Goal: Information Seeking & Learning: Check status

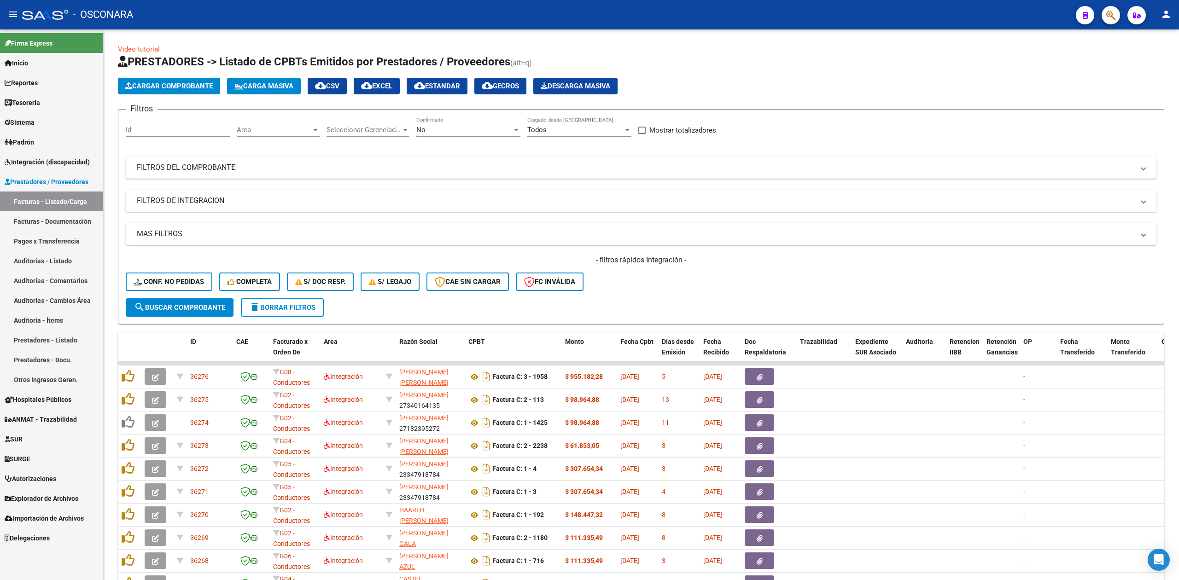
click at [654, 293] on div "- filtros rápidos Integración - Conf. no pedidas Completa S/ Doc Resp. S/ legaj…" at bounding box center [641, 276] width 1030 height 43
click at [263, 124] on div "Area Area" at bounding box center [278, 127] width 83 height 20
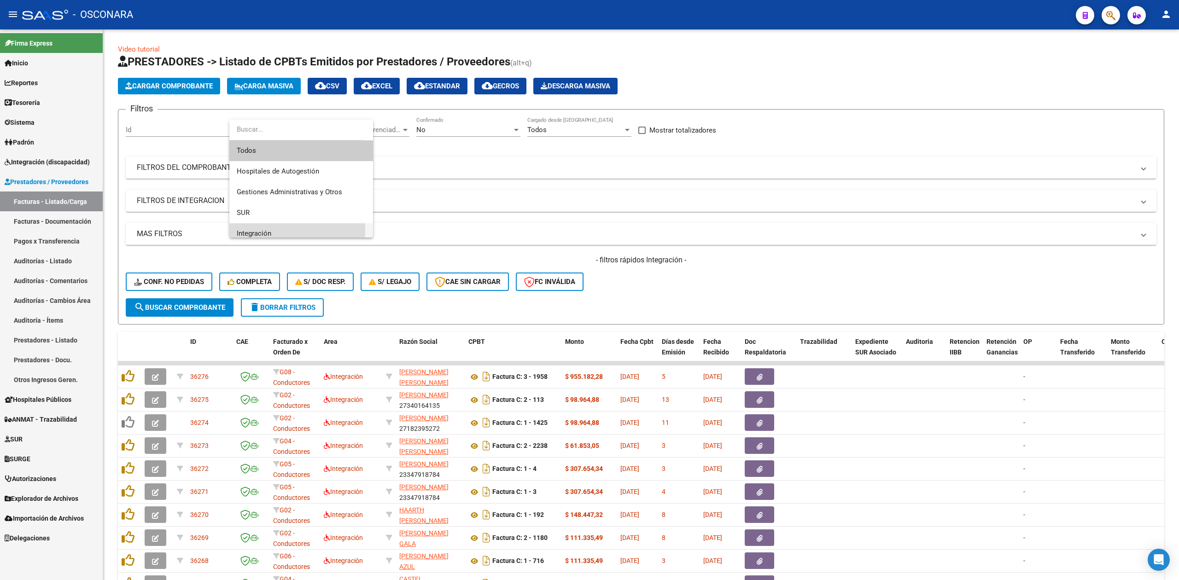
click at [277, 231] on span "Integración" at bounding box center [301, 233] width 129 height 21
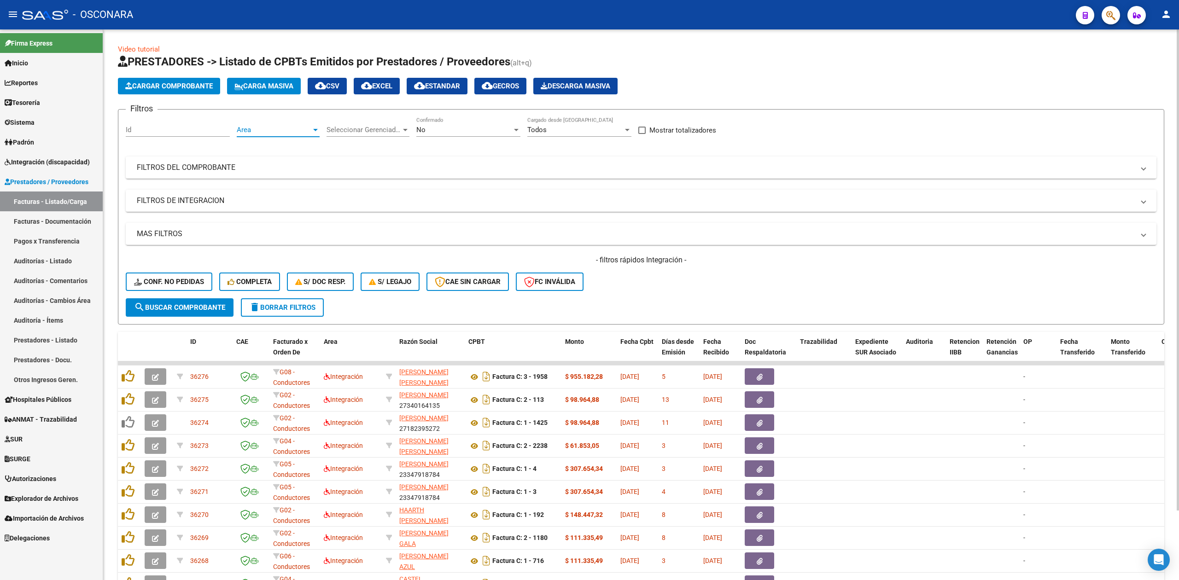
scroll to position [6, 0]
click at [215, 309] on span "search Buscar Comprobante" at bounding box center [179, 307] width 91 height 8
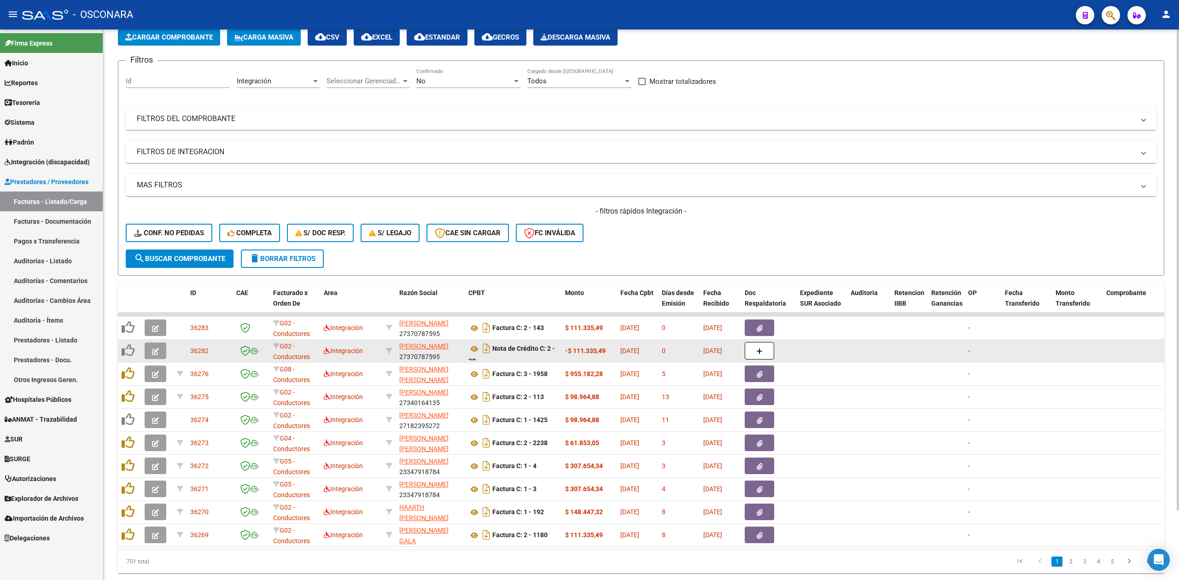
scroll to position [0, 0]
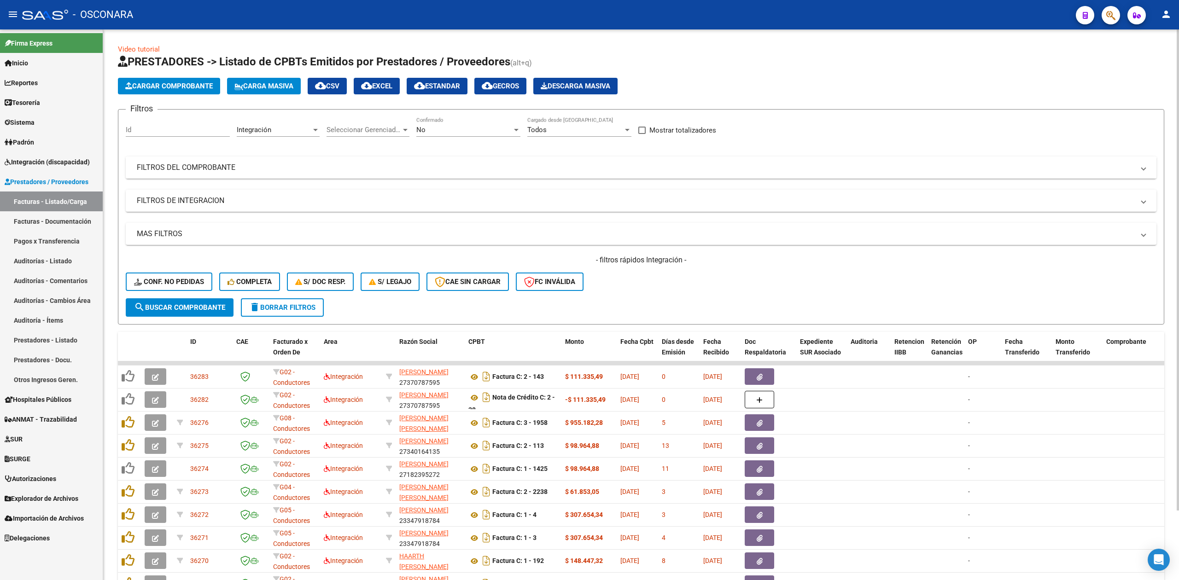
click at [509, 163] on mat-panel-title "FILTROS DEL COMPROBANTE" at bounding box center [635, 168] width 997 height 10
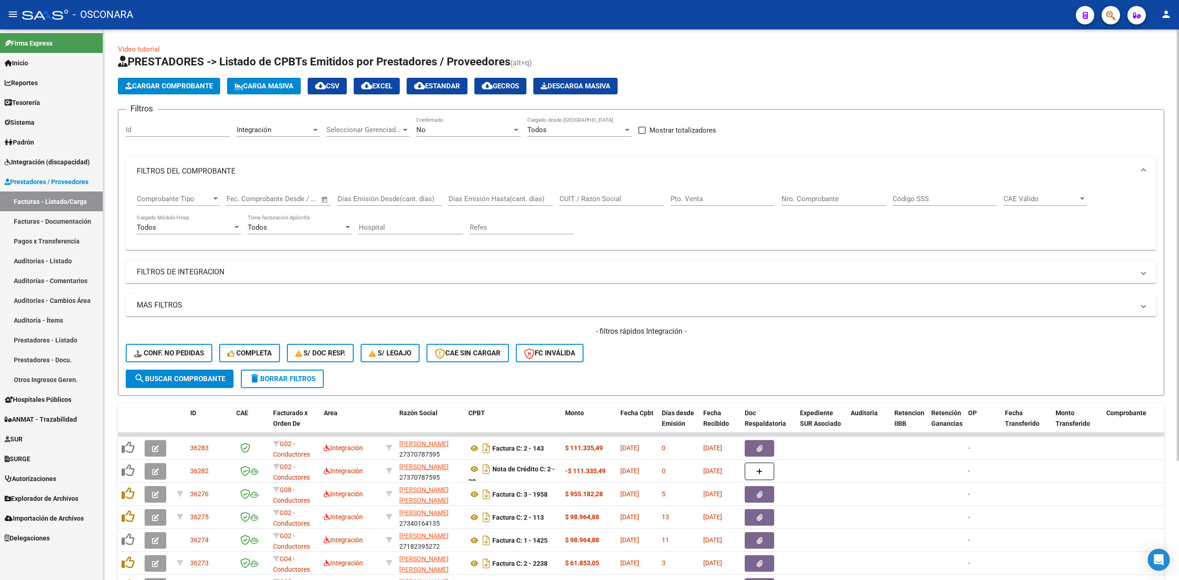
click at [180, 202] on span "Comprobante Tipo" at bounding box center [174, 199] width 75 height 8
click at [180, 258] on span "Nota de Crédito C" at bounding box center [164, 262] width 55 height 8
click at [189, 375] on span "search Buscar Comprobante" at bounding box center [179, 379] width 91 height 8
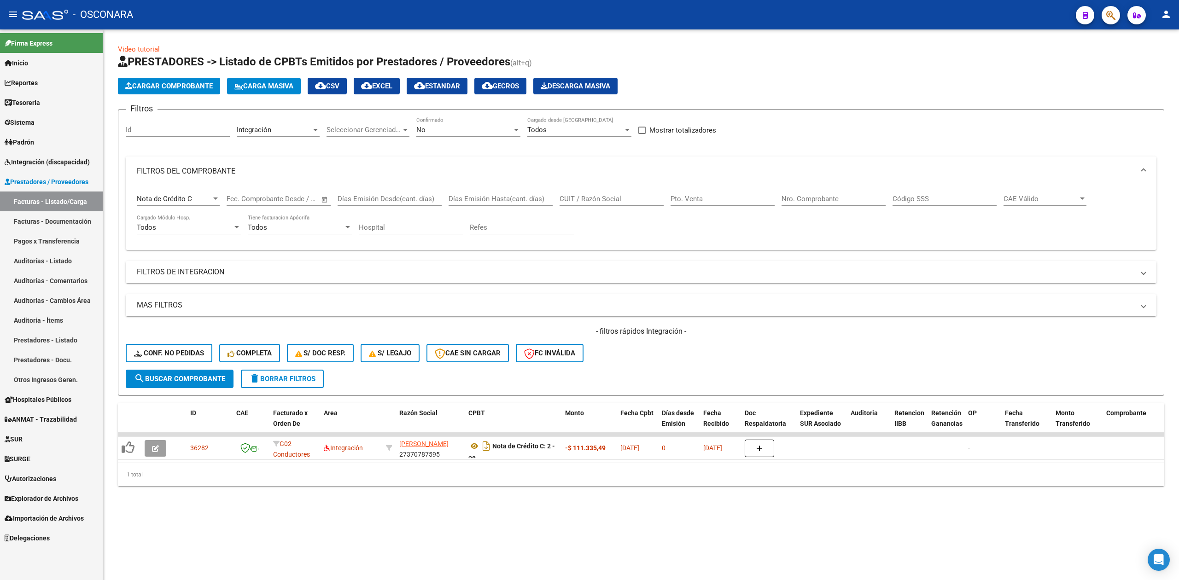
click at [190, 200] on span "Nota de Crédito C" at bounding box center [164, 199] width 55 height 8
click at [189, 220] on span "Nota de Débito B" at bounding box center [201, 219] width 129 height 21
click at [194, 382] on span "search Buscar Comprobante" at bounding box center [179, 379] width 91 height 8
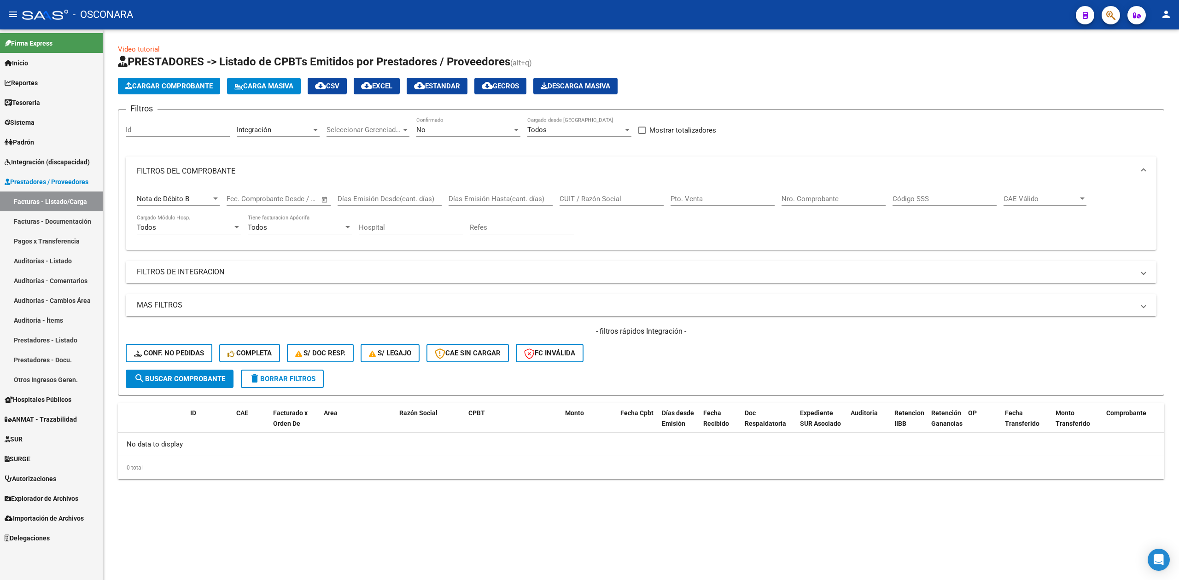
click at [289, 376] on span "delete Borrar Filtros" at bounding box center [282, 379] width 66 height 8
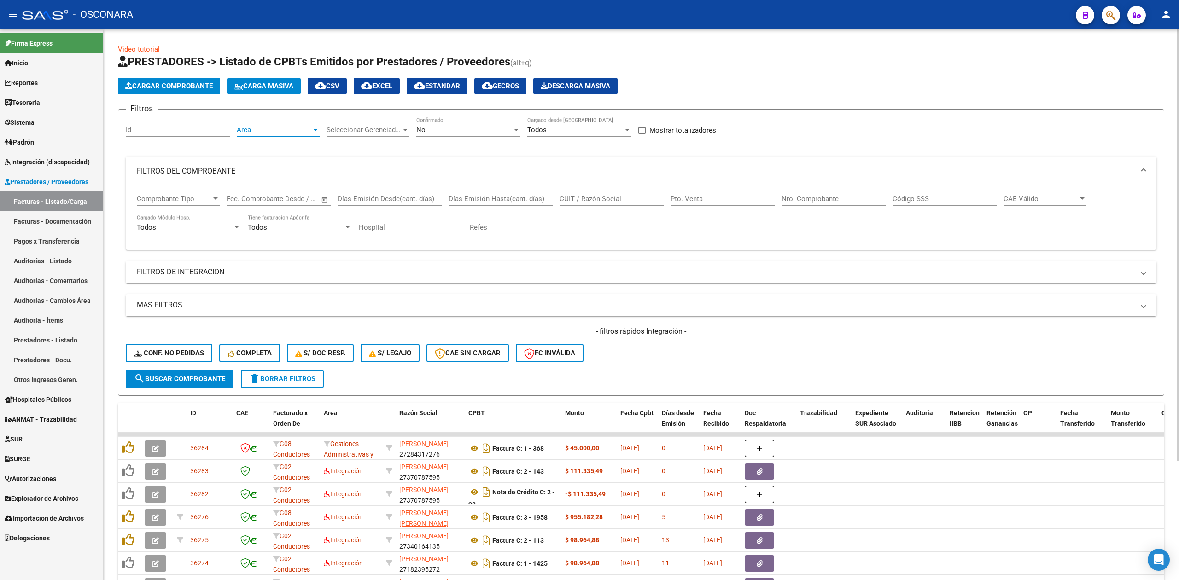
click at [262, 129] on span "Area" at bounding box center [274, 130] width 75 height 8
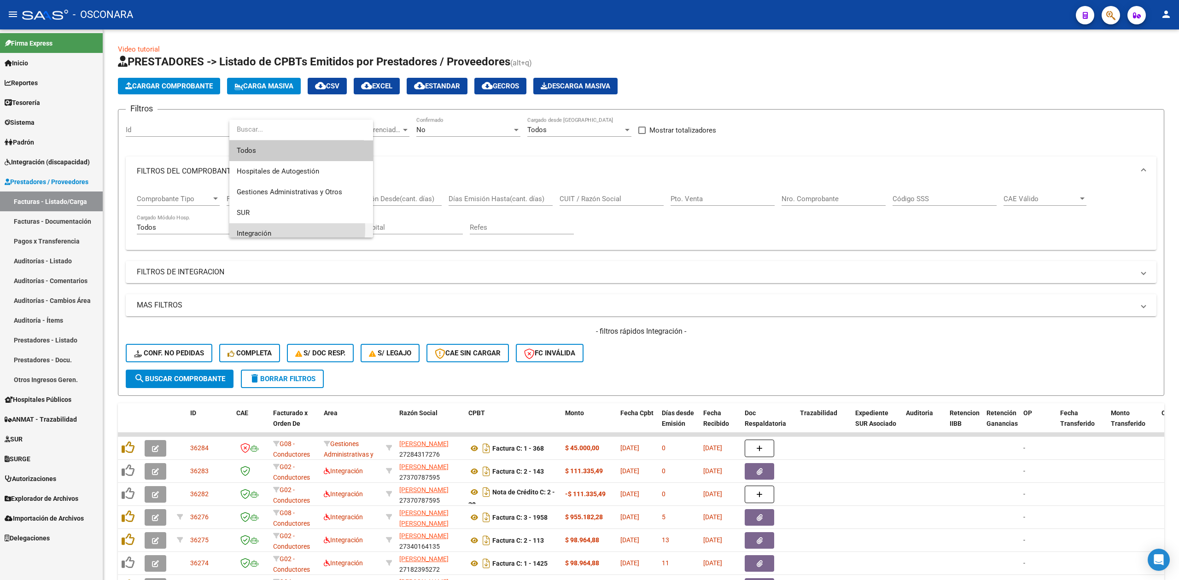
click at [257, 228] on span "Integración" at bounding box center [301, 233] width 129 height 21
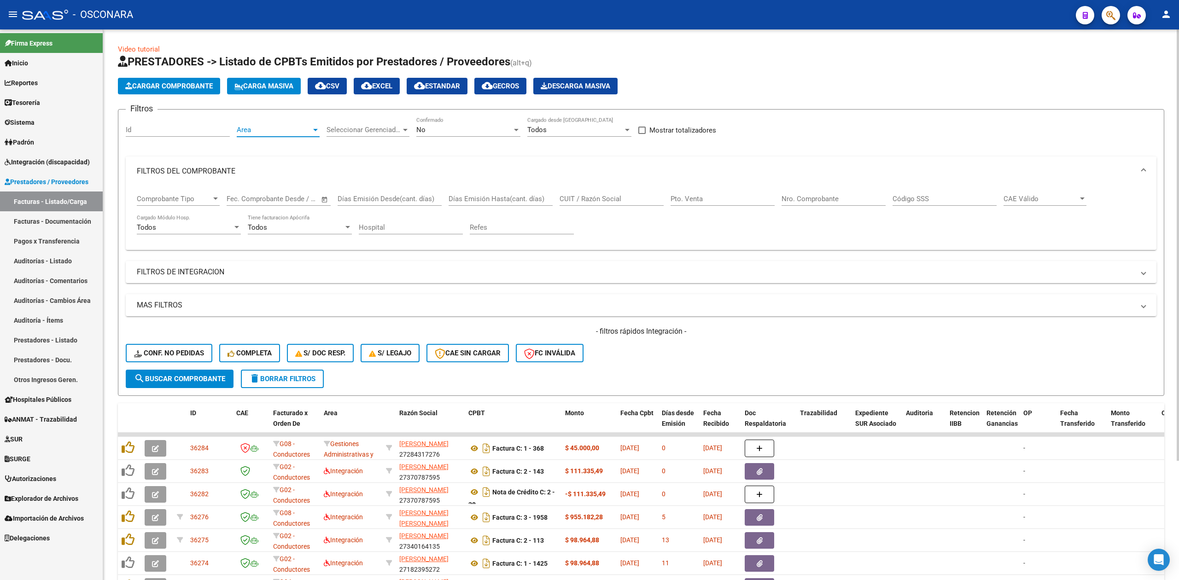
scroll to position [6, 0]
click at [221, 166] on mat-panel-title "FILTROS DEL COMPROBANTE" at bounding box center [635, 171] width 997 height 10
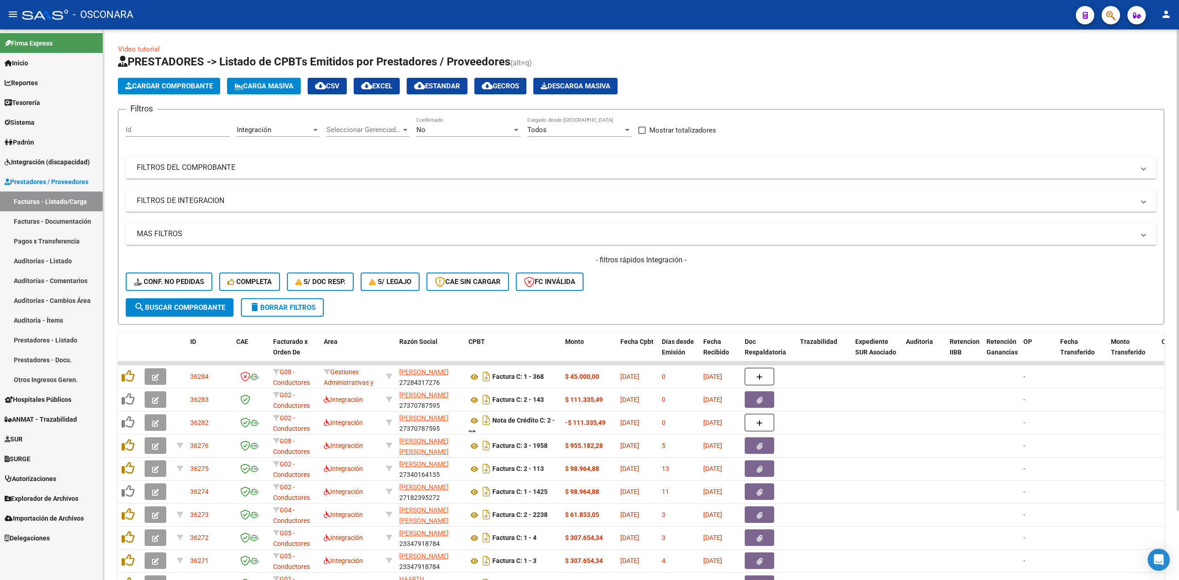
click at [677, 312] on form "Filtros Id Integración Area Seleccionar Gerenciador Seleccionar Gerenciador No …" at bounding box center [641, 216] width 1046 height 215
click at [46, 163] on span "Integración (discapacidad)" at bounding box center [47, 162] width 85 height 10
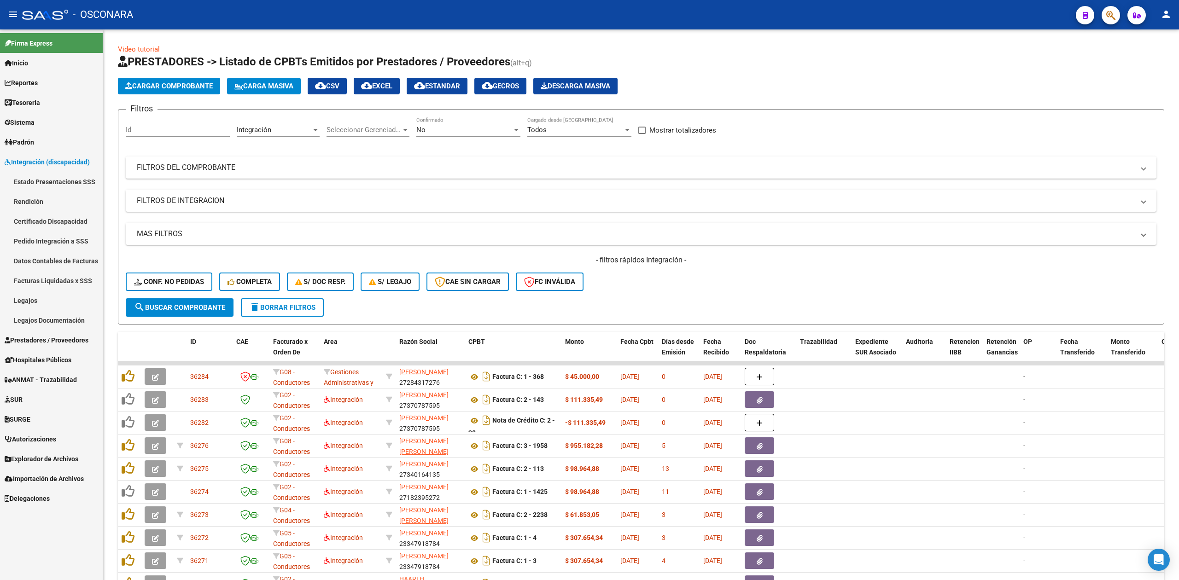
click at [47, 186] on link "Estado Presentaciones SSS" at bounding box center [51, 182] width 103 height 20
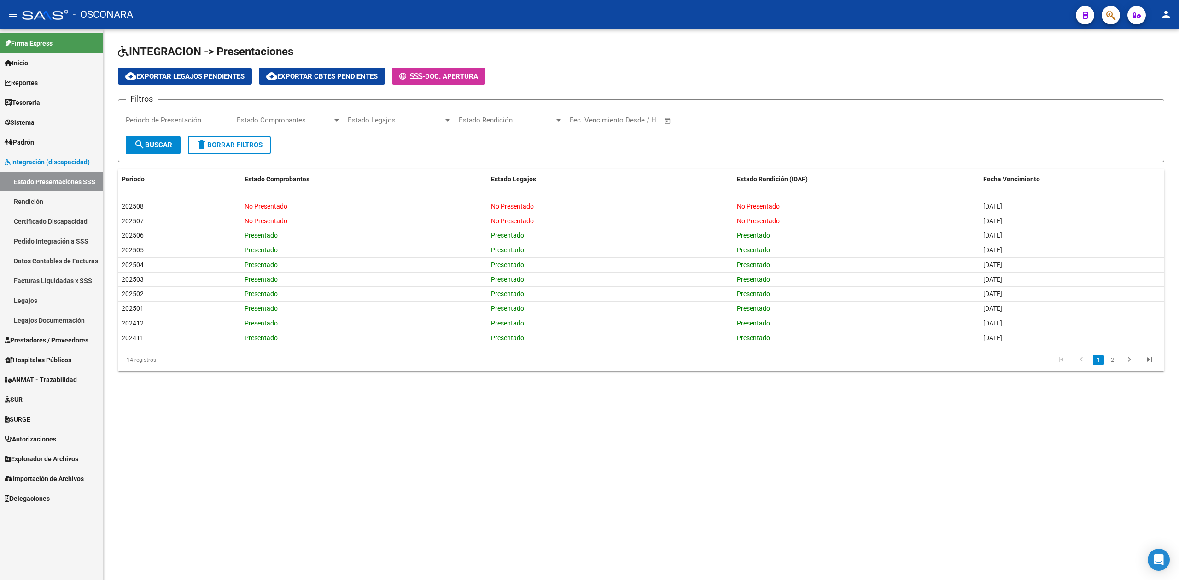
click at [53, 279] on link "Facturas Liquidadas x SSS" at bounding box center [51, 281] width 103 height 20
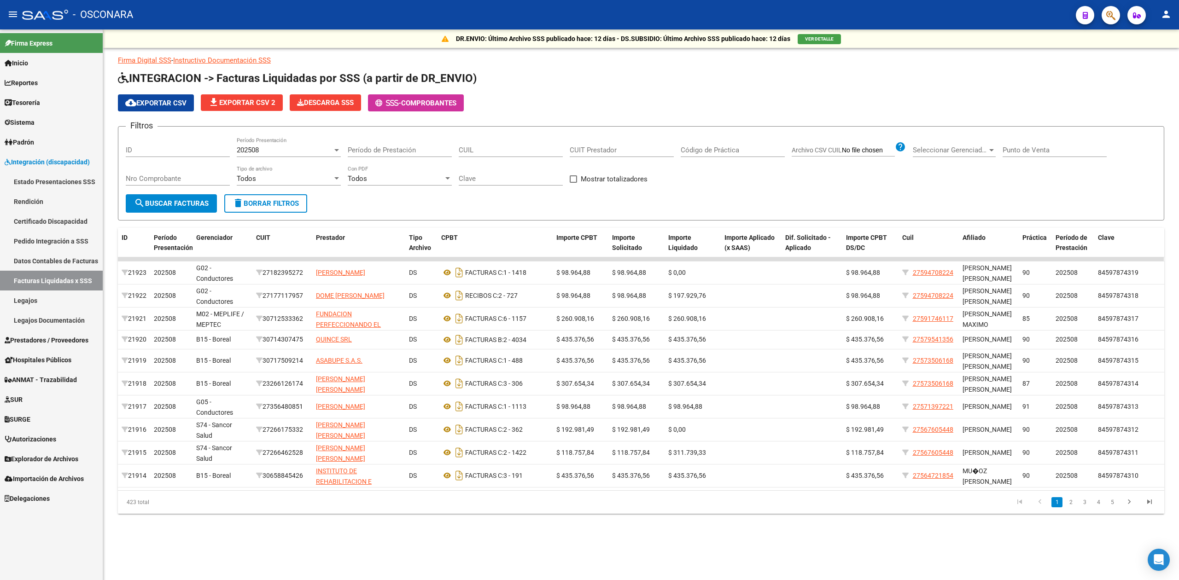
click at [262, 148] on div "202508" at bounding box center [285, 150] width 96 height 8
click at [262, 171] on span "202507" at bounding box center [289, 171] width 104 height 21
click at [187, 210] on button "search Buscar Facturas" at bounding box center [171, 203] width 91 height 18
click at [337, 104] on span "Descarga SSS" at bounding box center [325, 103] width 57 height 8
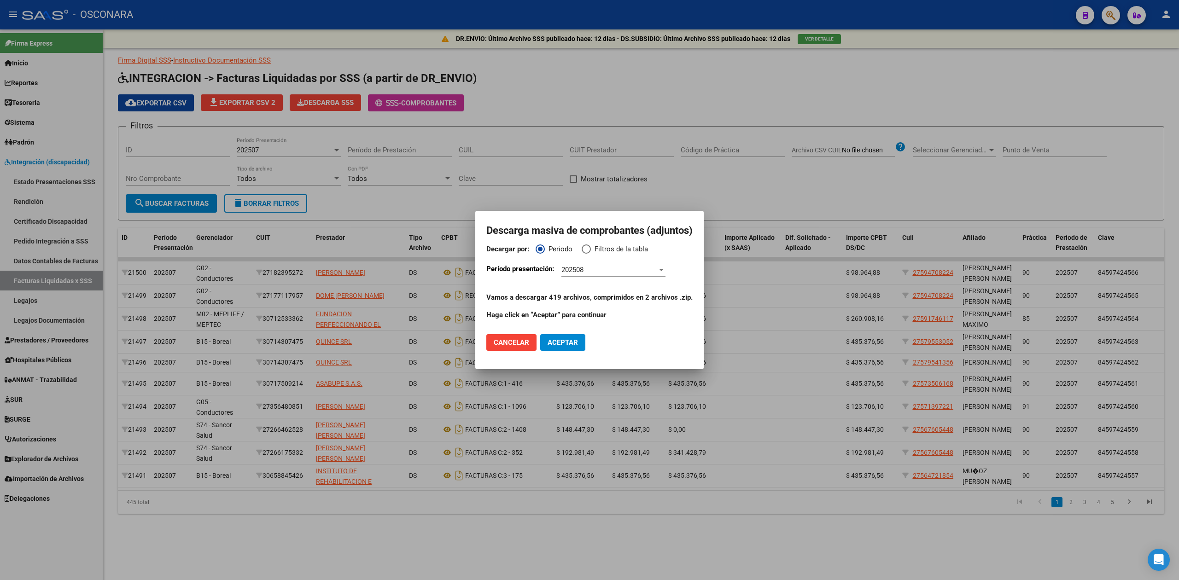
click at [581, 264] on div "202508 Período Presentación" at bounding box center [613, 270] width 104 height 14
click at [584, 291] on span "202507" at bounding box center [613, 290] width 104 height 21
click at [571, 347] on button "Aceptar" at bounding box center [562, 342] width 45 height 17
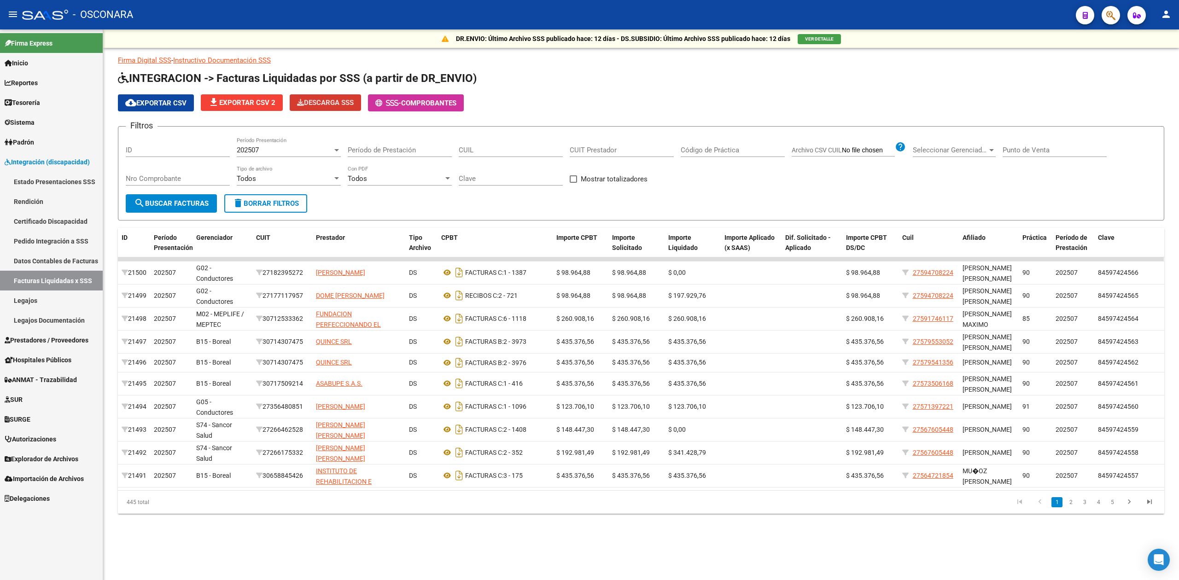
click at [905, 553] on mat-sidenav-content "DR.ENVIO: Último Archivo SSS publicado hace: 12 días - DS.SUBSIDIO: Último Arch…" at bounding box center [641, 304] width 1076 height 551
click at [726, 181] on div "Filtros ID 202507 Período Presentación Período de Prestación CUIL CUIT Prestado…" at bounding box center [641, 164] width 1030 height 60
click at [512, 91] on app-list-header "INTEGRACION -> Facturas Liquidadas por SSS (a partir de DR_ENVIO) cloud_downloa…" at bounding box center [641, 146] width 1046 height 150
click at [638, 96] on div "cloud_download Exportar CSV file_download Exportar CSV 2 Descarga SSS - Comprob…" at bounding box center [641, 102] width 1046 height 17
click at [662, 94] on div "cloud_download Exportar CSV file_download Exportar CSV 2 Descarga SSS - Comprob…" at bounding box center [641, 102] width 1046 height 17
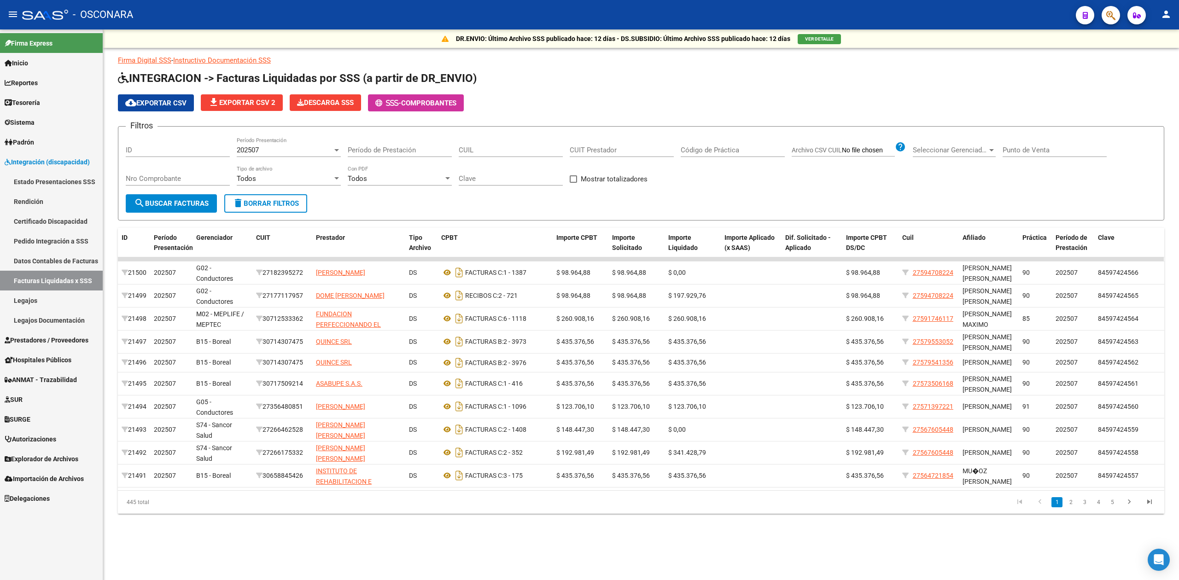
click at [662, 94] on div "cloud_download Exportar CSV file_download Exportar CSV 2 Descarga SSS - Comprob…" at bounding box center [641, 102] width 1046 height 17
drag, startPoint x: 42, startPoint y: 301, endPoint x: 111, endPoint y: 290, distance: 69.9
click at [42, 301] on link "Legajos" at bounding box center [51, 301] width 103 height 20
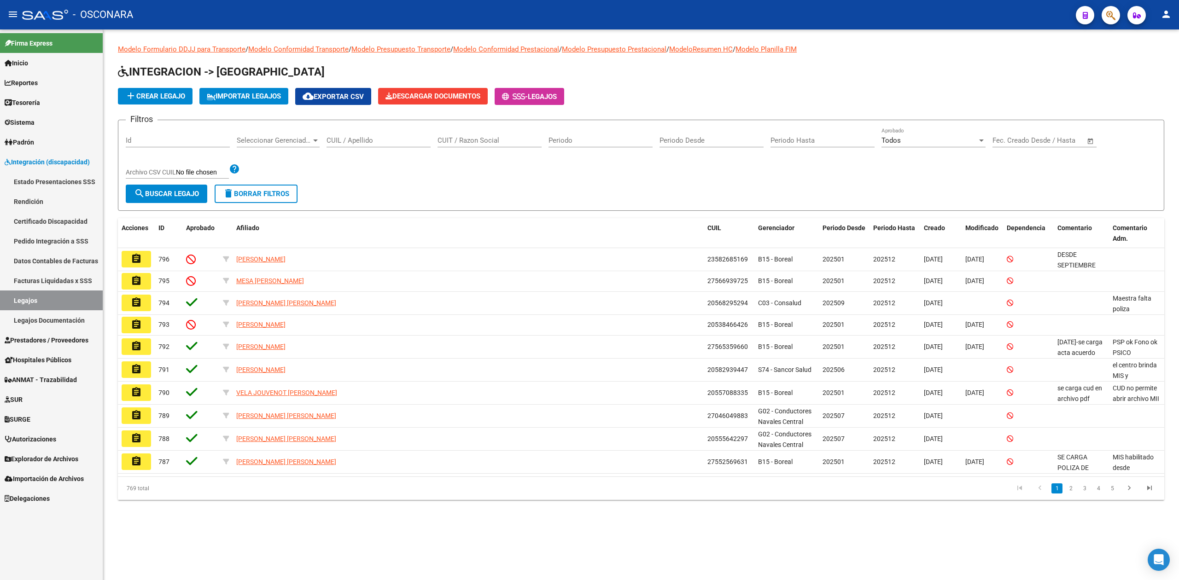
click at [351, 144] on input "CUIL / Apellido" at bounding box center [378, 140] width 104 height 8
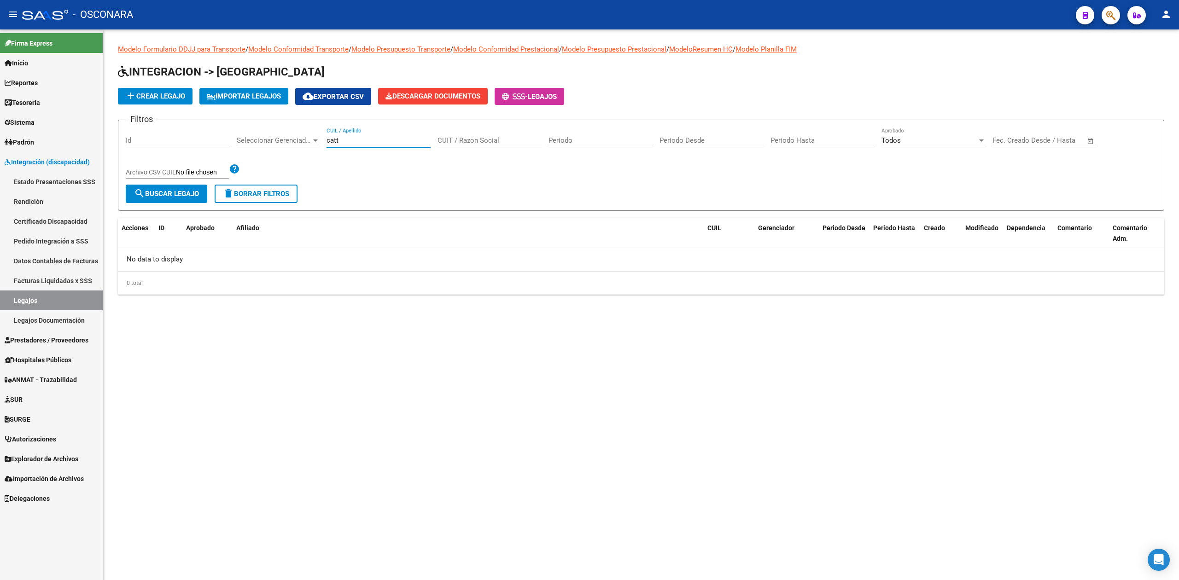
type input "cat"
drag, startPoint x: 354, startPoint y: 144, endPoint x: 306, endPoint y: 137, distance: 48.8
click at [308, 142] on div "Filtros Id Seleccionar Gerenciador Seleccionar Gerenciador cat CUIL / Apellido …" at bounding box center [641, 156] width 1030 height 57
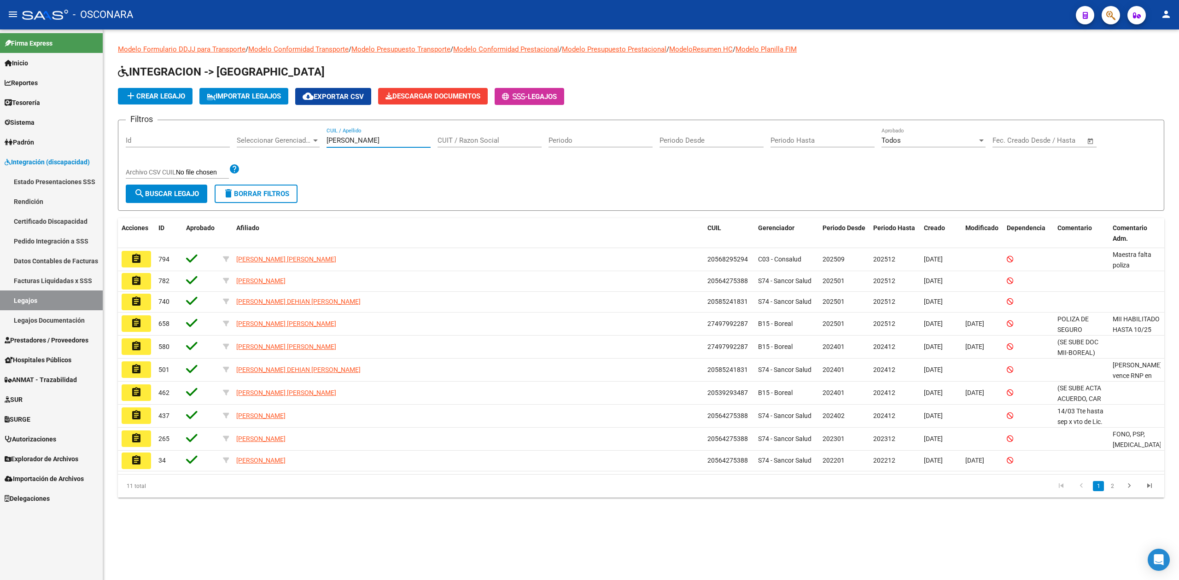
drag, startPoint x: 369, startPoint y: 140, endPoint x: 288, endPoint y: 140, distance: 80.6
click at [288, 140] on div "Filtros Id Seleccionar Gerenciador Seleccionar Gerenciador [PERSON_NAME] / Apel…" at bounding box center [641, 156] width 1030 height 57
type input "[PERSON_NAME]"
click at [1105, 14] on button "button" at bounding box center [1110, 15] width 18 height 18
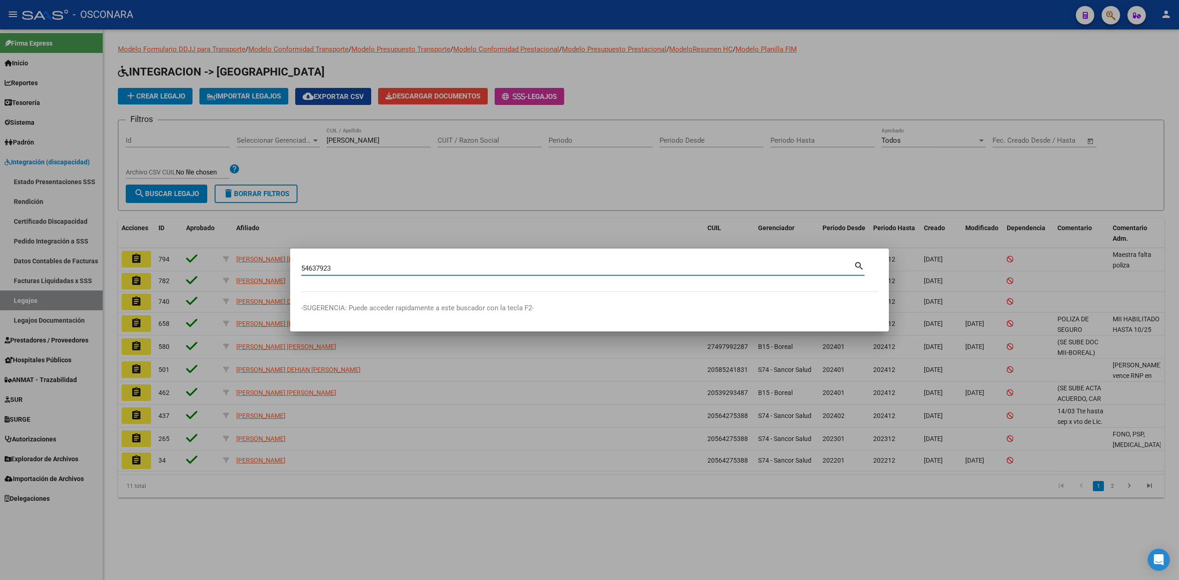
type input "54637923"
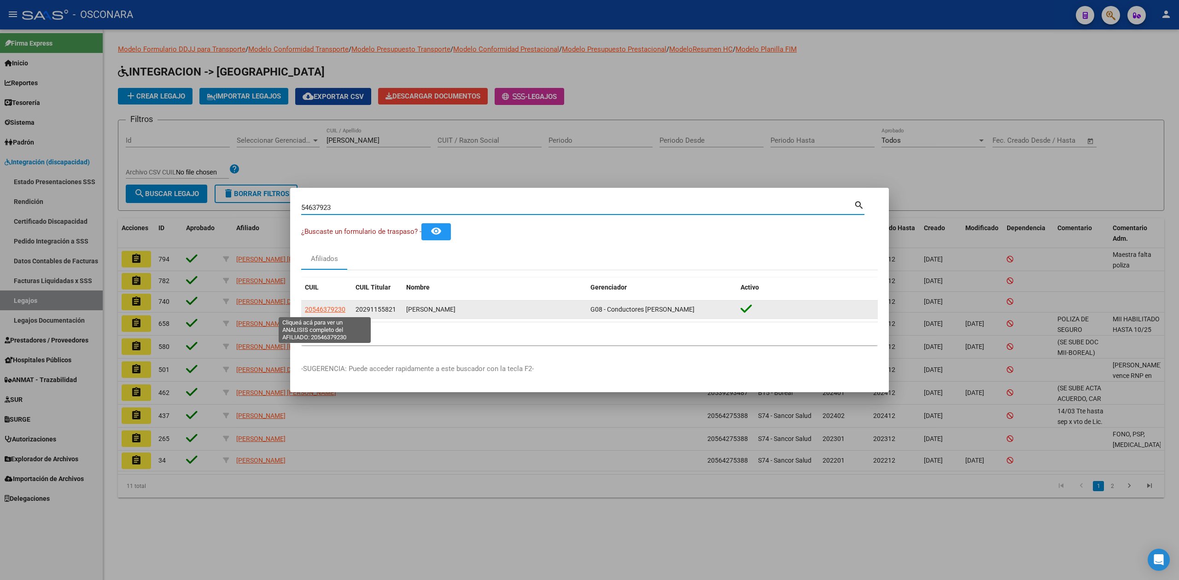
click at [339, 308] on span "20546379230" at bounding box center [325, 309] width 41 height 7
type textarea "20546379230"
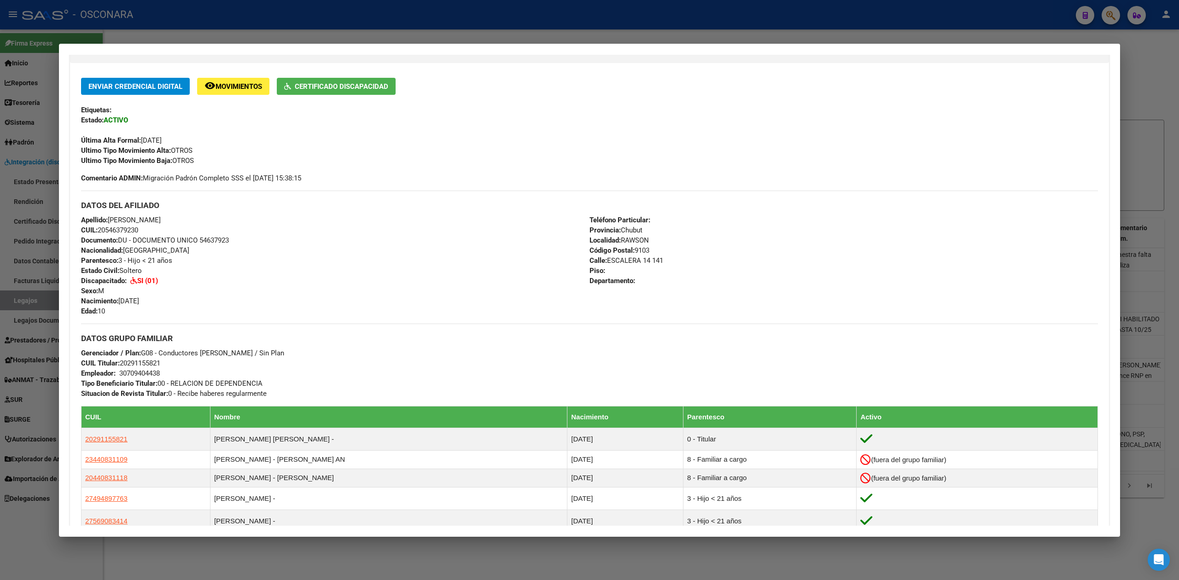
scroll to position [341, 0]
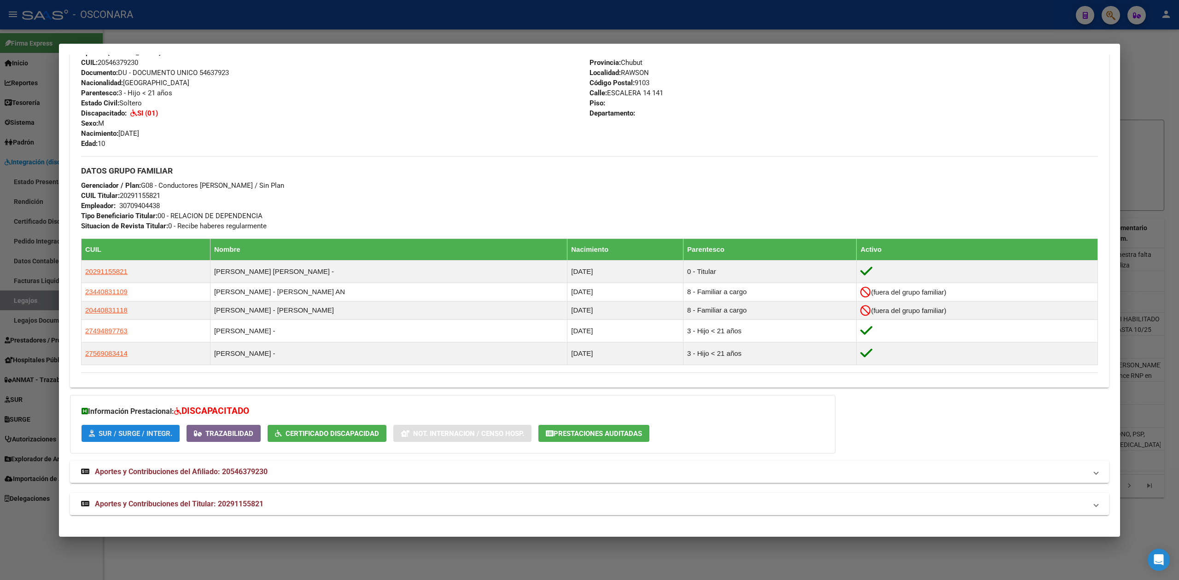
click at [157, 435] on span "SUR / SURGE / INTEGR." at bounding box center [136, 434] width 74 height 8
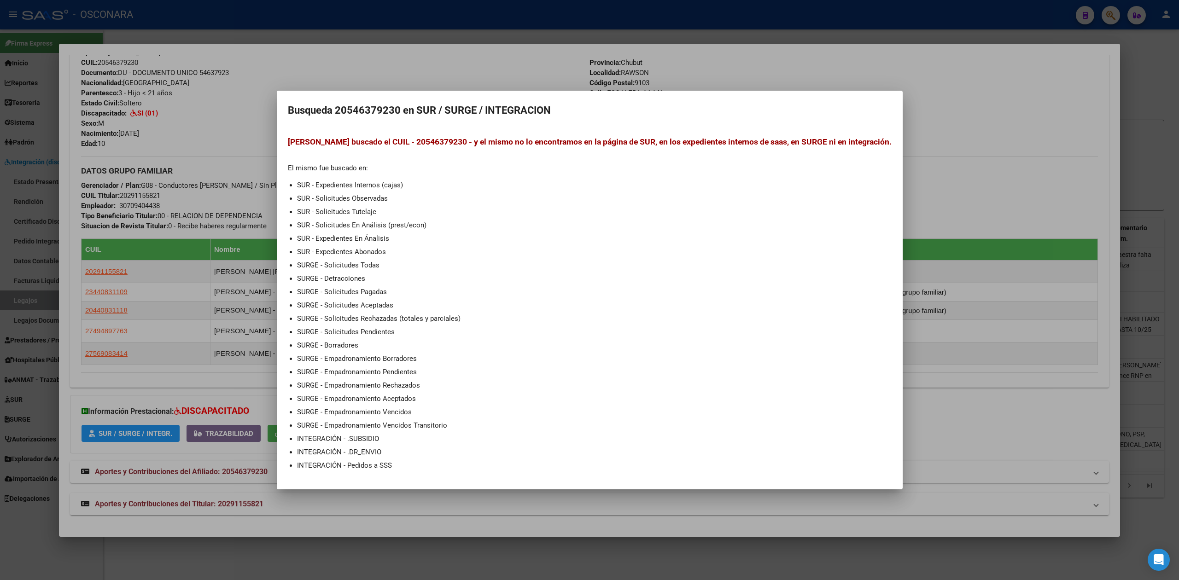
click at [257, 116] on div at bounding box center [589, 290] width 1179 height 580
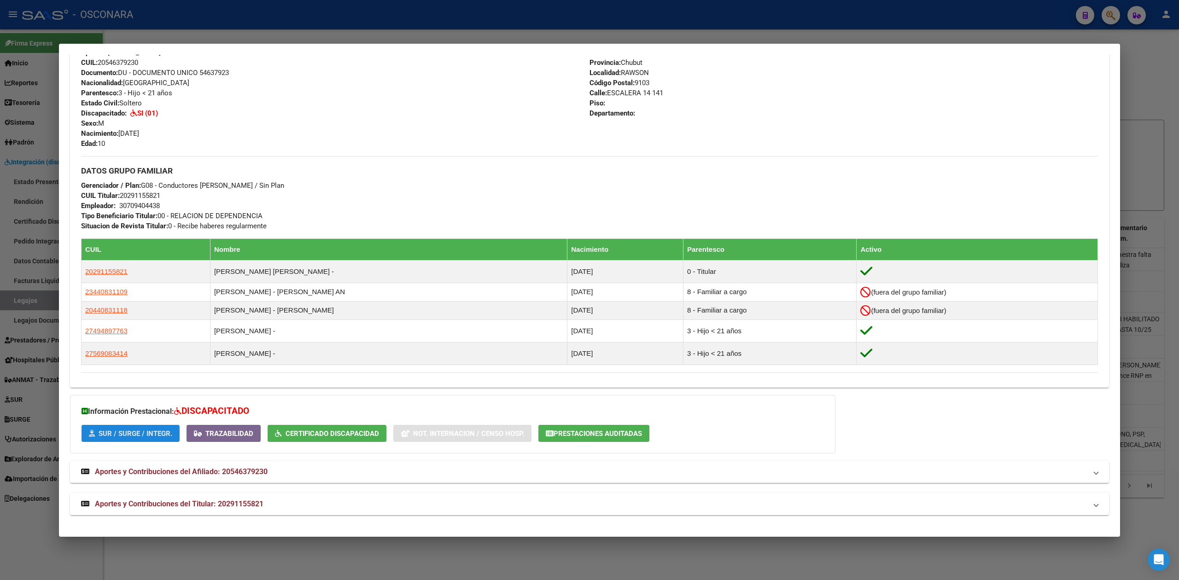
click at [128, 433] on span "SUR / SURGE / INTEGR." at bounding box center [136, 434] width 74 height 8
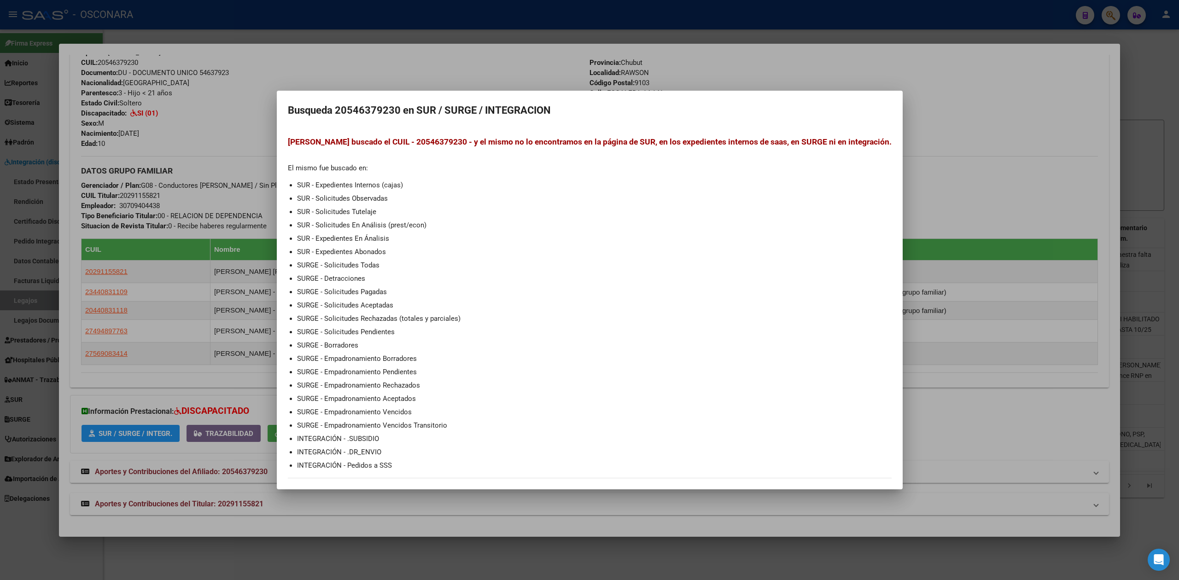
click at [249, 137] on div at bounding box center [589, 290] width 1179 height 580
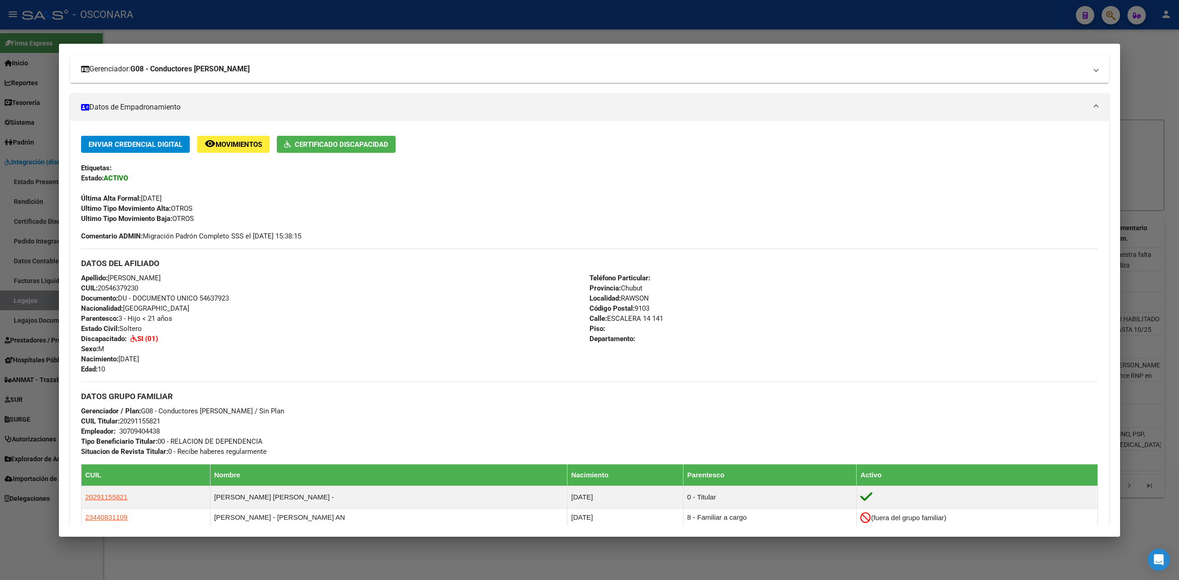
scroll to position [0, 0]
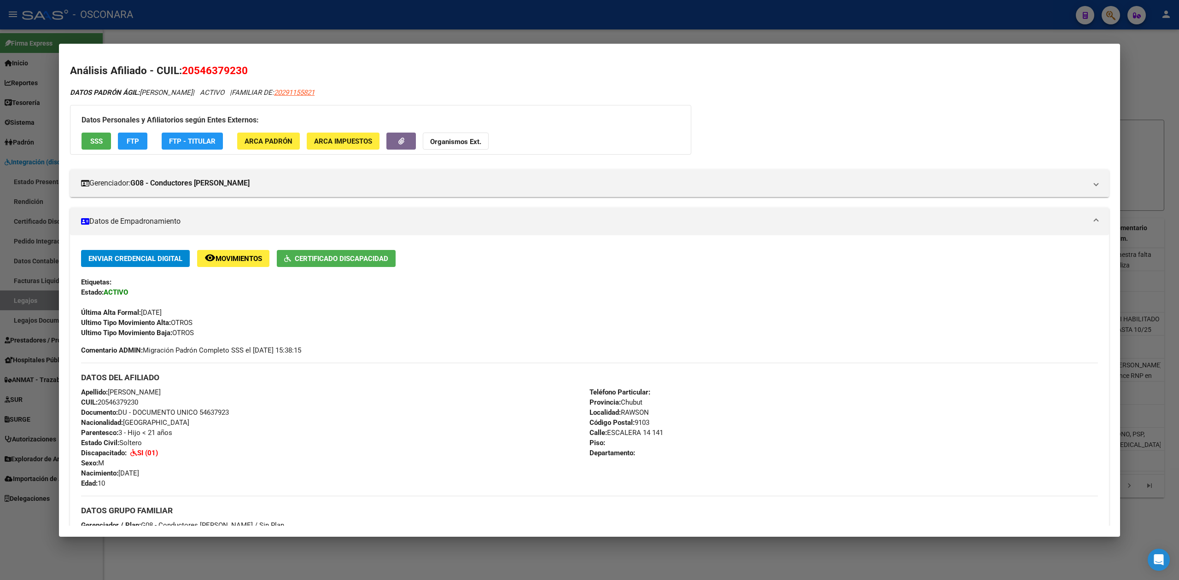
click at [339, 33] on div at bounding box center [589, 290] width 1179 height 580
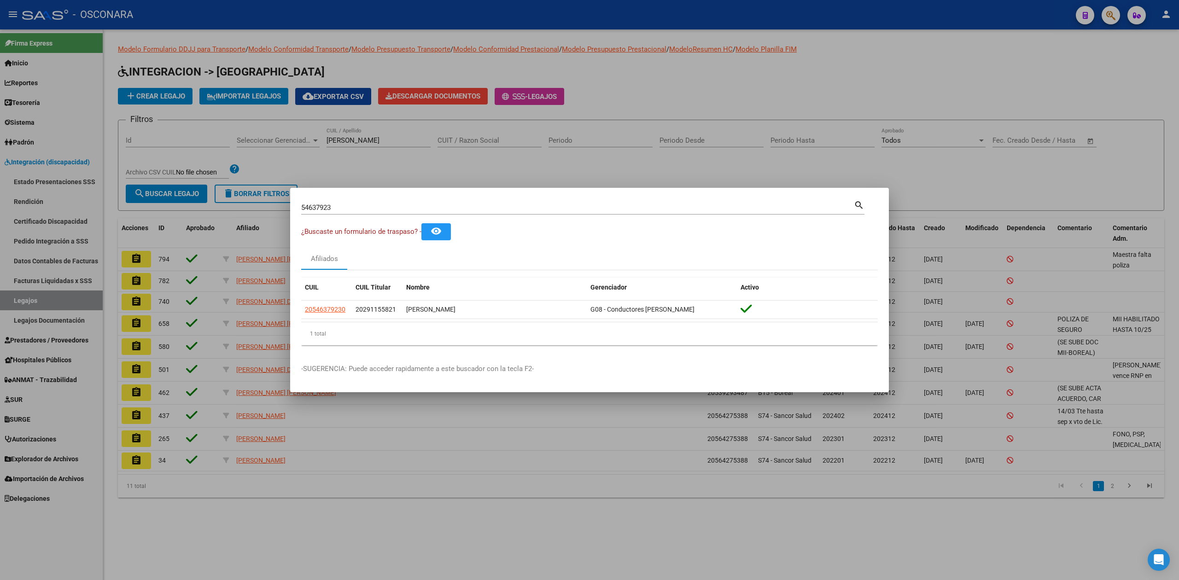
click at [391, 70] on div at bounding box center [589, 290] width 1179 height 580
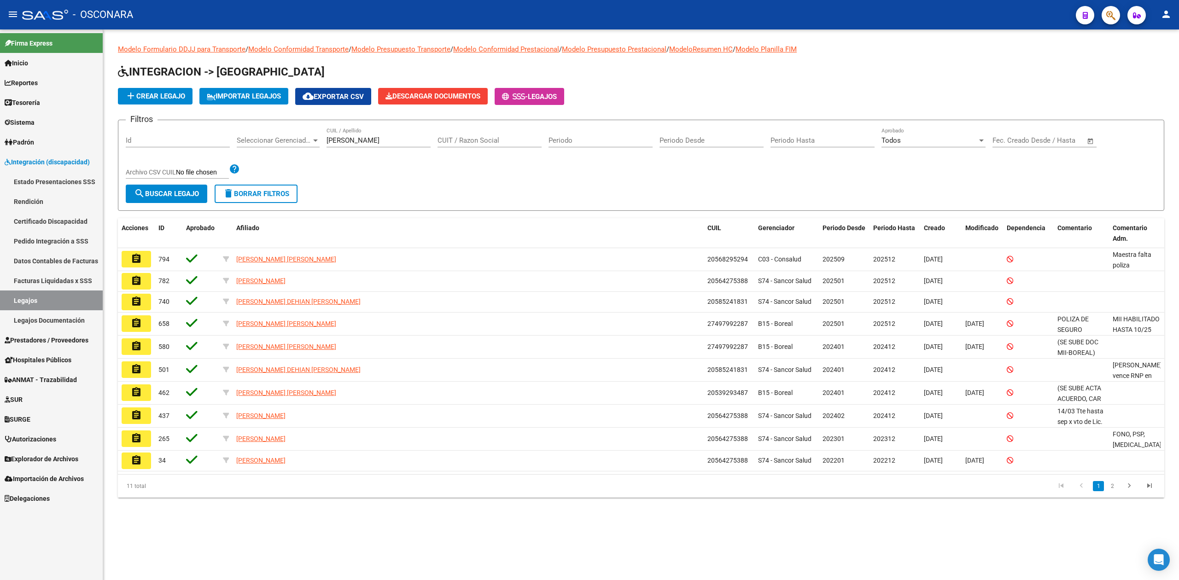
click at [408, 175] on div "Filtros Id Seleccionar Gerenciador Seleccionar Gerenciador [PERSON_NAME] / Apel…" at bounding box center [641, 156] width 1030 height 57
click at [1108, 15] on icon "button" at bounding box center [1110, 15] width 9 height 11
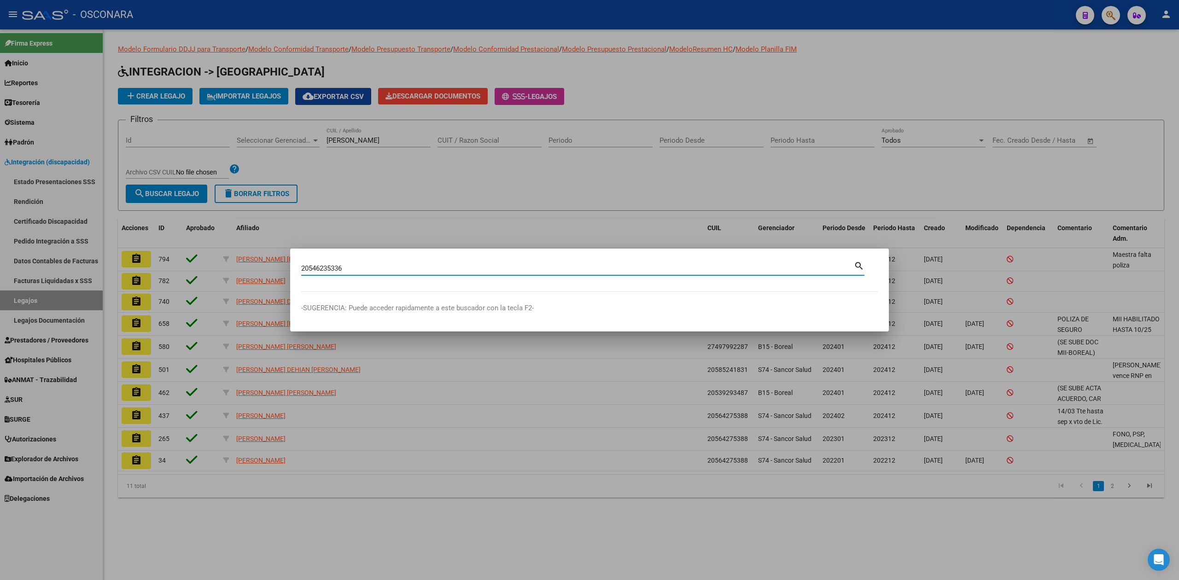
type input "20546235336"
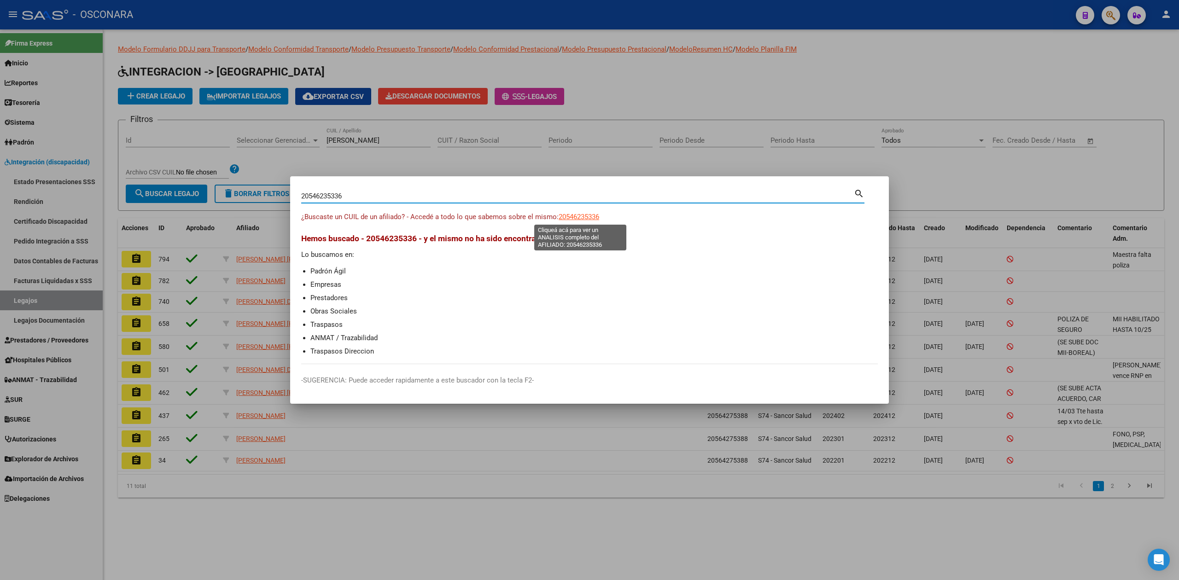
click at [587, 216] on span "20546235336" at bounding box center [578, 217] width 41 height 8
type textarea "20546235336"
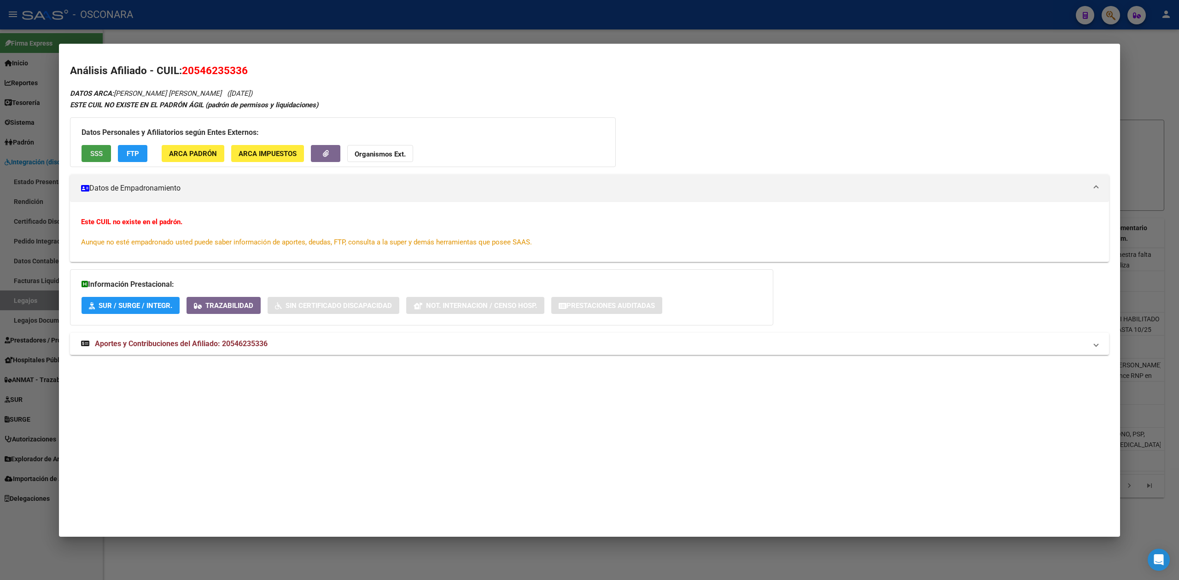
click at [102, 152] on span "SSS" at bounding box center [96, 154] width 12 height 8
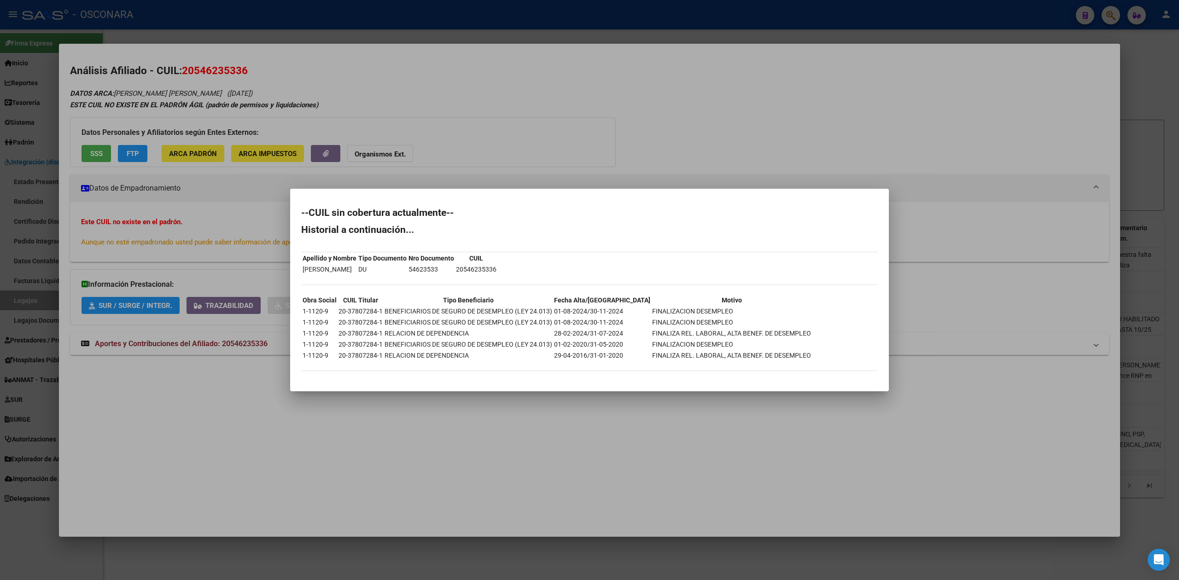
drag, startPoint x: 336, startPoint y: 310, endPoint x: 380, endPoint y: 310, distance: 44.7
click at [380, 310] on tr "1-1120-9 20-37807284-1 BENEFICIARIOS DE SEGURO DE DESEMPLEO (LEY 24.013) 01-08-…" at bounding box center [556, 311] width 509 height 10
click at [371, 311] on td "20-37807284-1" at bounding box center [360, 311] width 45 height 10
drag, startPoint x: 346, startPoint y: 310, endPoint x: 373, endPoint y: 313, distance: 26.8
click at [373, 313] on td "20-37807284-1" at bounding box center [360, 311] width 45 height 10
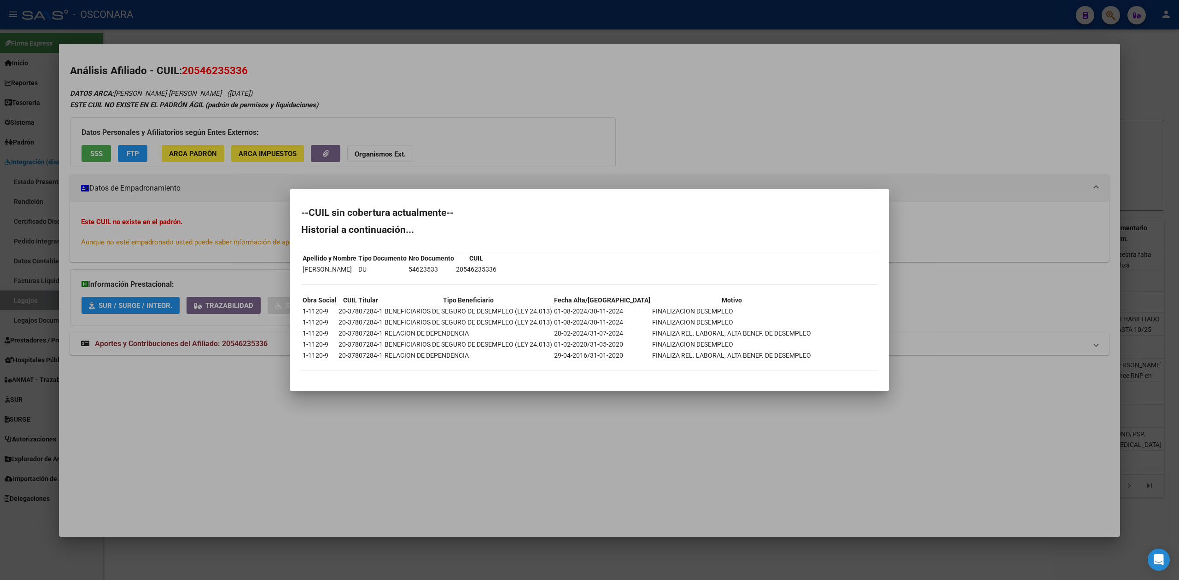
copy td "37807284"
click at [543, 96] on div at bounding box center [589, 290] width 1179 height 580
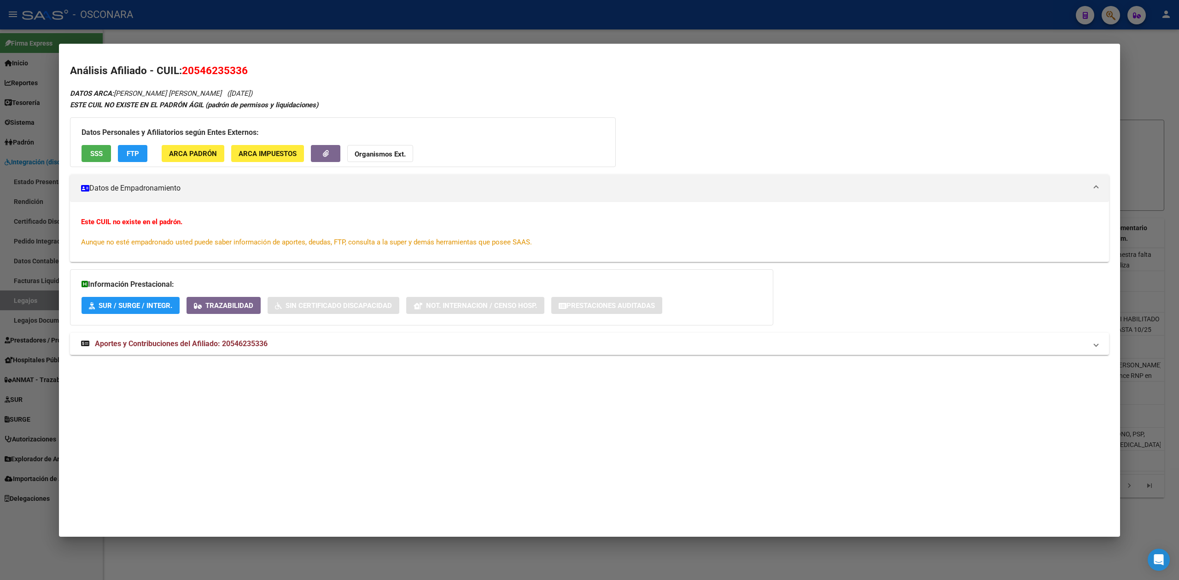
click at [664, 105] on div "ESTE CUIL NO EXISTE EN EL PADRÓN ÁGIL (padrón de permisos y liquidaciones)" at bounding box center [589, 105] width 1039 height 11
click at [573, 35] on div at bounding box center [589, 290] width 1179 height 580
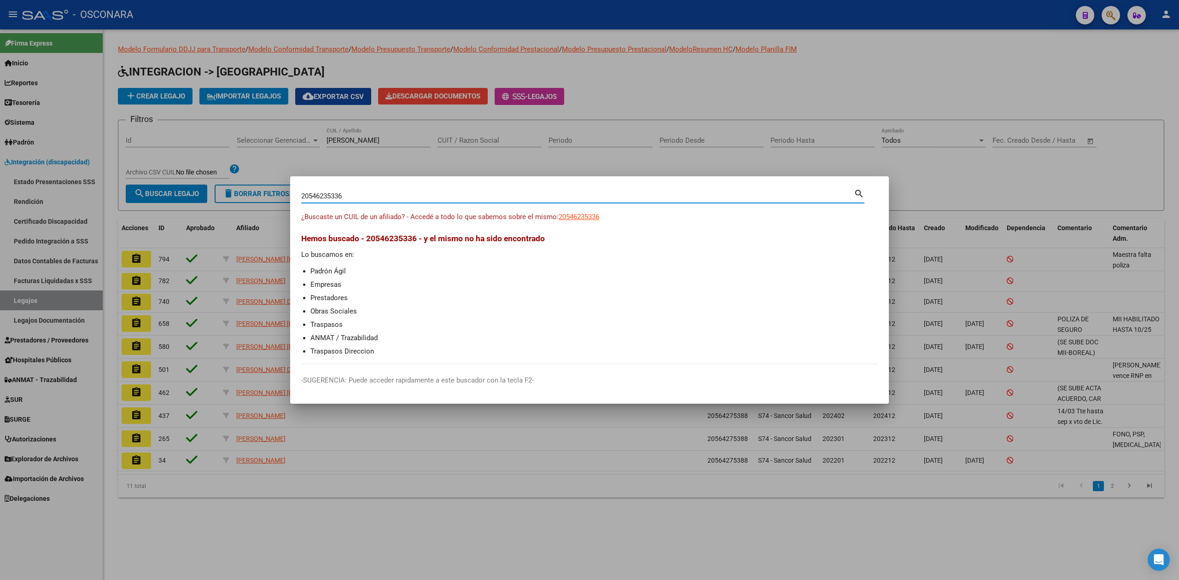
drag, startPoint x: 361, startPoint y: 192, endPoint x: 256, endPoint y: 192, distance: 104.5
click at [256, 192] on div "20546235336 Buscar (apellido, dni, cuil, nro traspaso, cuit, obra social) searc…" at bounding box center [589, 290] width 1179 height 580
paste input "37807284"
type input "37807284"
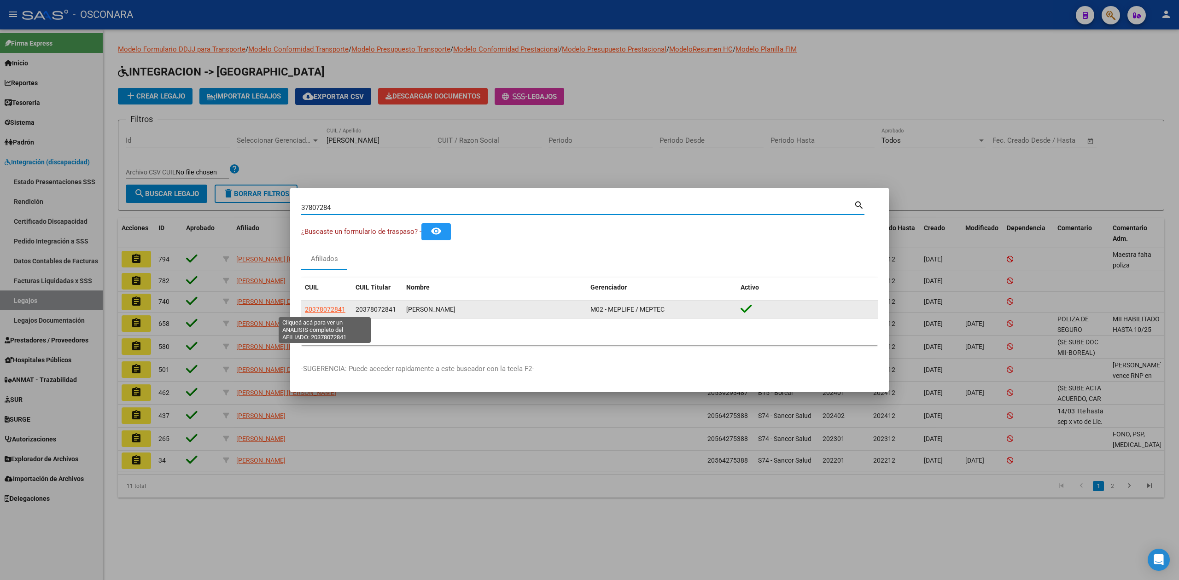
click at [326, 310] on span "20378072841" at bounding box center [325, 309] width 41 height 7
type textarea "20378072841"
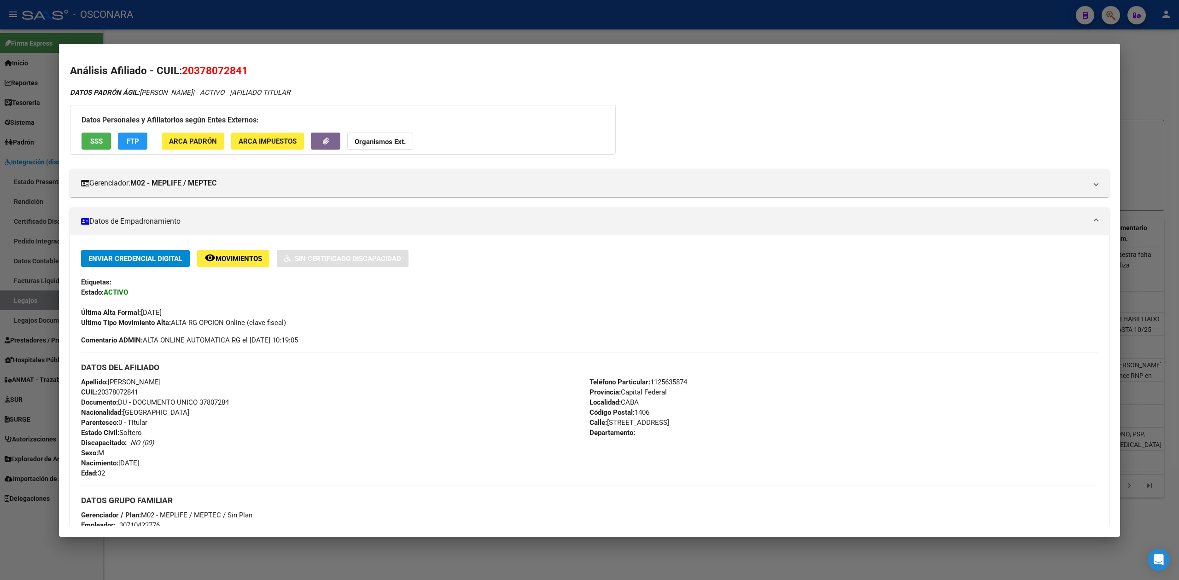
click at [507, 564] on div at bounding box center [589, 290] width 1179 height 580
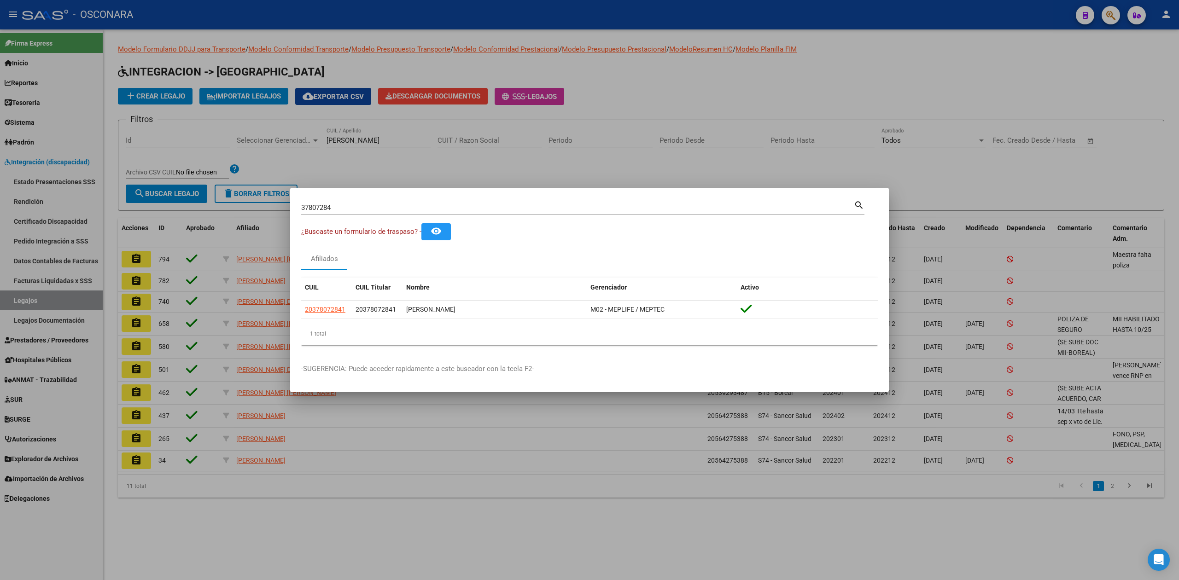
click at [481, 505] on div at bounding box center [589, 290] width 1179 height 580
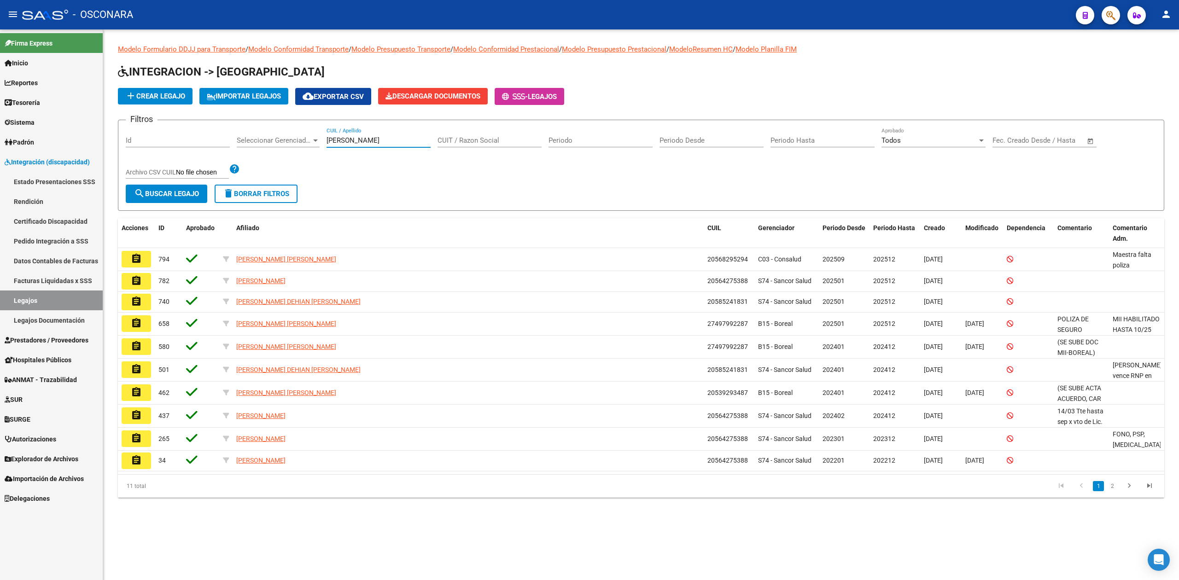
drag, startPoint x: 367, startPoint y: 137, endPoint x: 267, endPoint y: 144, distance: 99.7
click at [267, 144] on div "Filtros Id Seleccionar Gerenciador Seleccionar Gerenciador [PERSON_NAME] / Apel…" at bounding box center [641, 156] width 1030 height 57
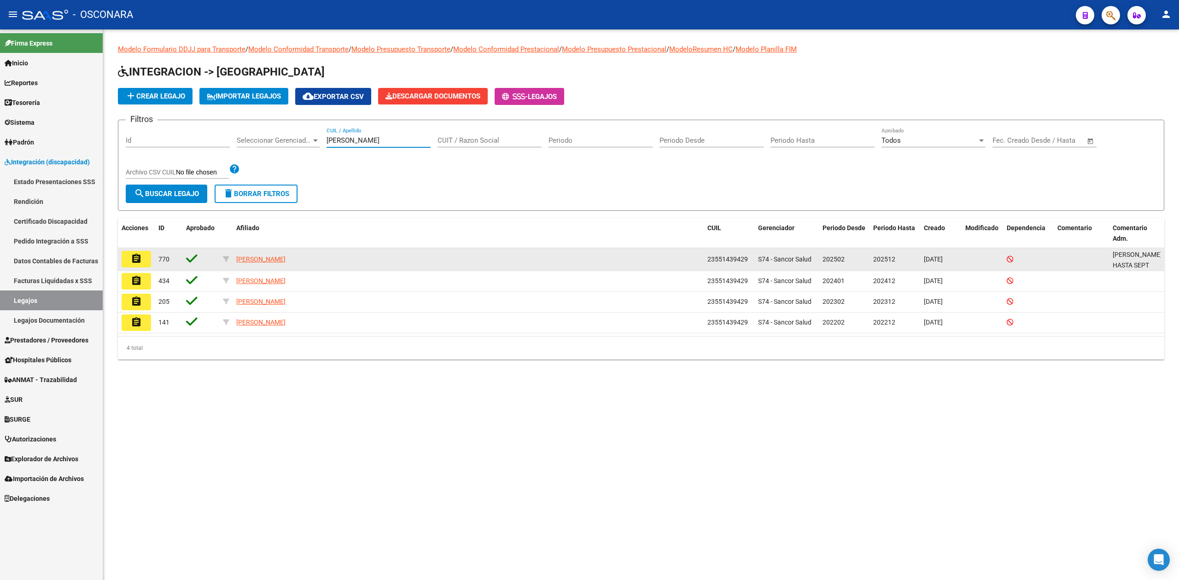
type input "[PERSON_NAME]"
click at [135, 259] on mat-icon "assignment" at bounding box center [136, 258] width 11 height 11
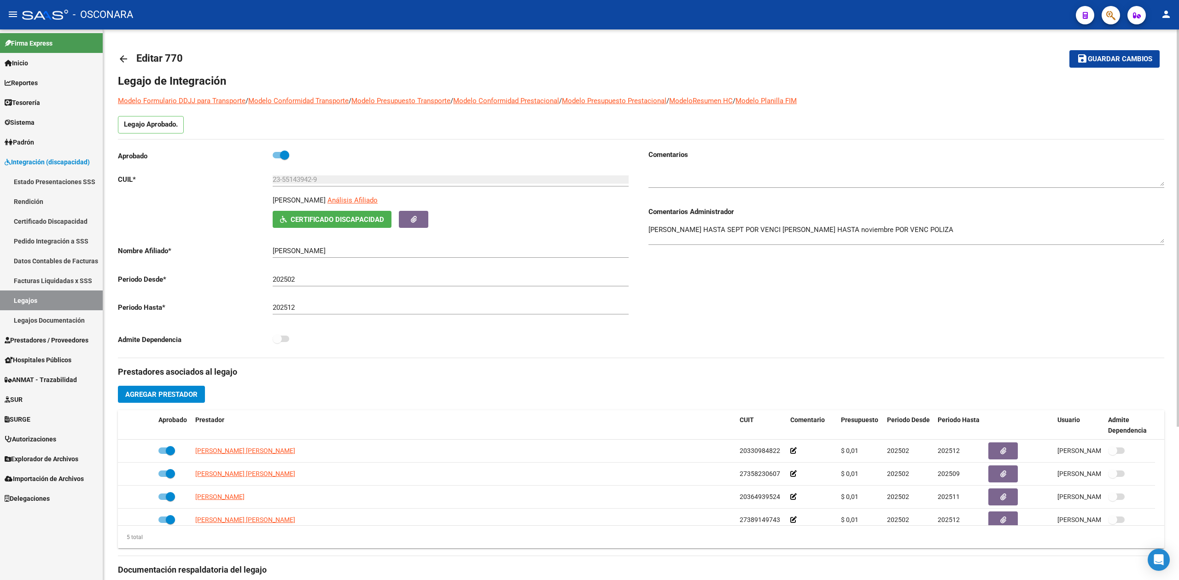
click at [406, 370] on h3 "Prestadores asociados al legajo" at bounding box center [641, 372] width 1046 height 13
click at [553, 65] on mat-toolbar-row "arrow_back Editar 770" at bounding box center [526, 58] width 816 height 29
